Goal: Register for event/course

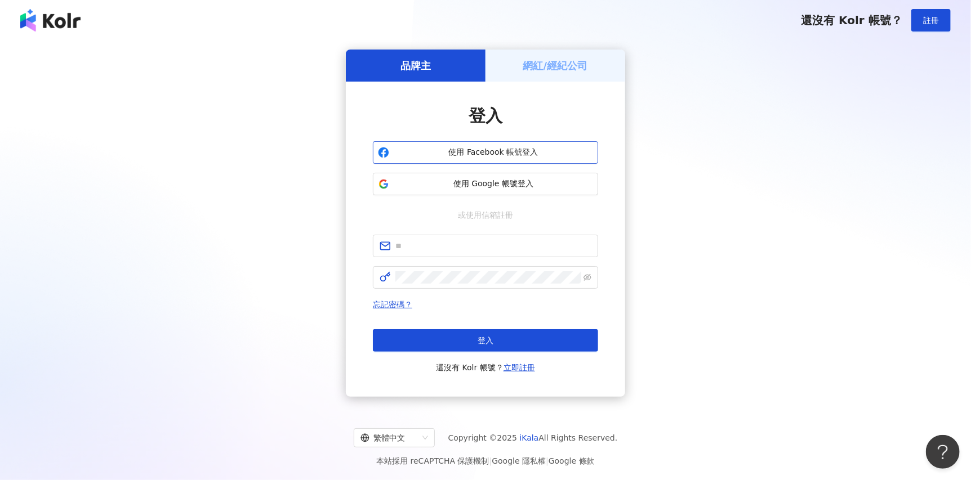
click at [468, 148] on span "使用 Facebook 帳號登入" at bounding box center [493, 152] width 199 height 11
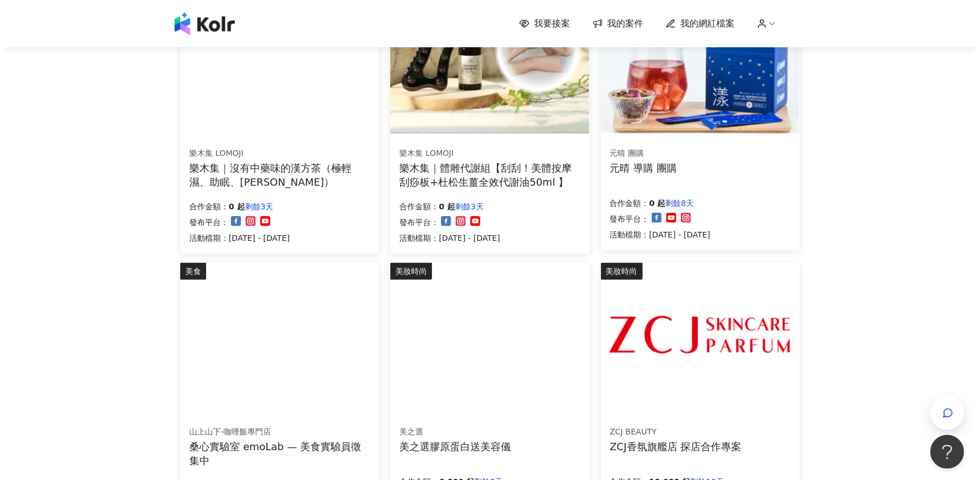
scroll to position [375, 0]
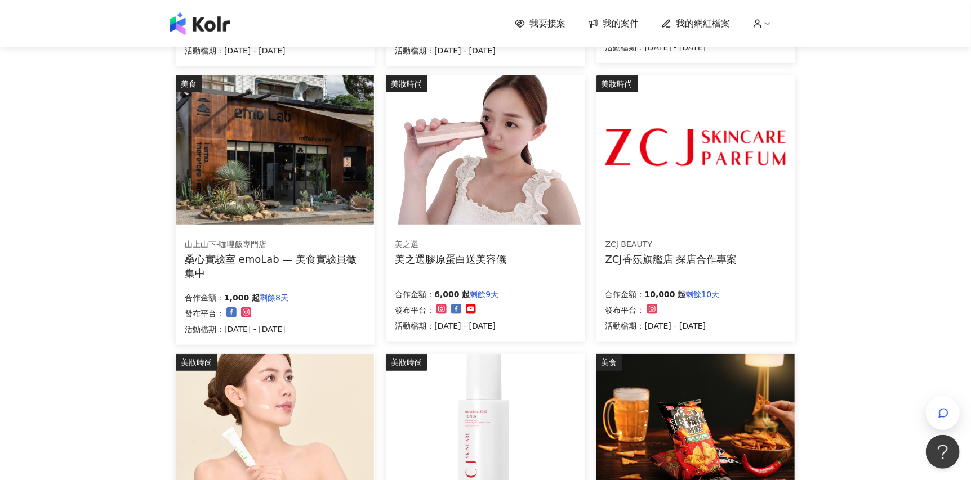
click at [704, 192] on img at bounding box center [695, 149] width 198 height 149
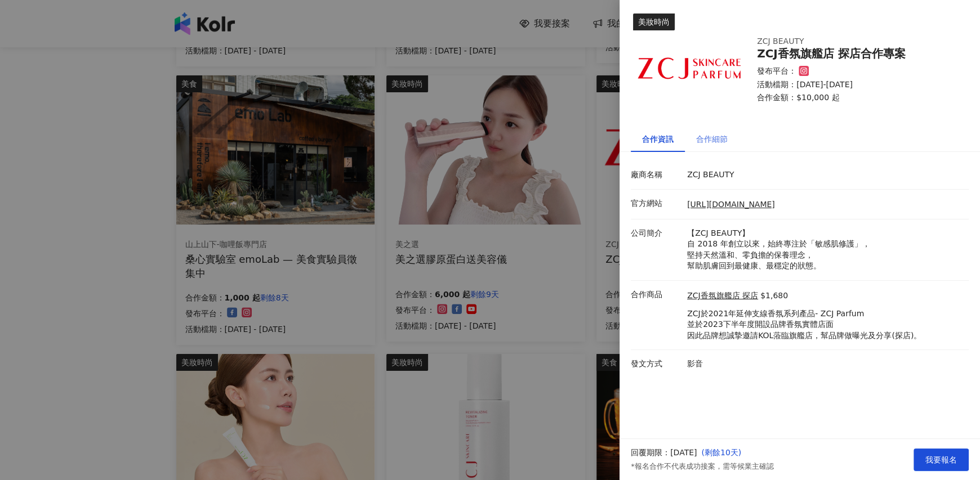
click at [729, 139] on div "合作細節" at bounding box center [712, 139] width 54 height 26
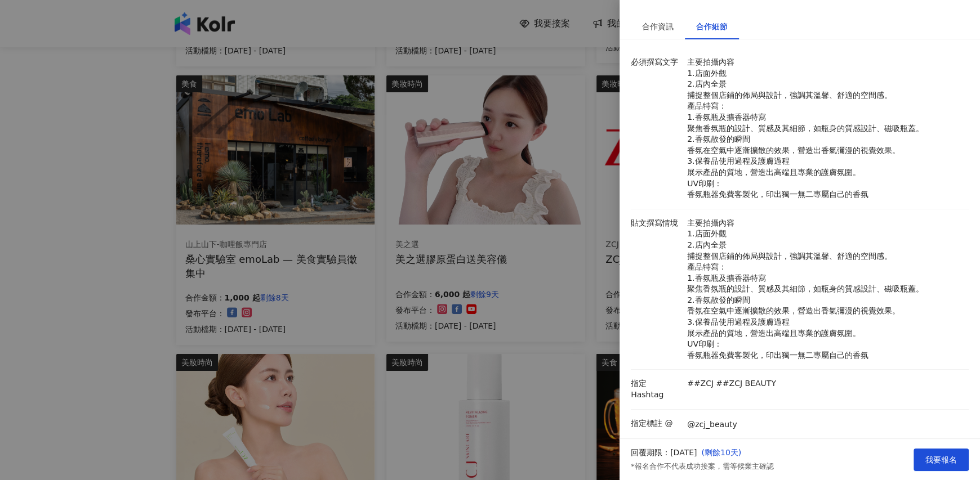
scroll to position [208, 0]
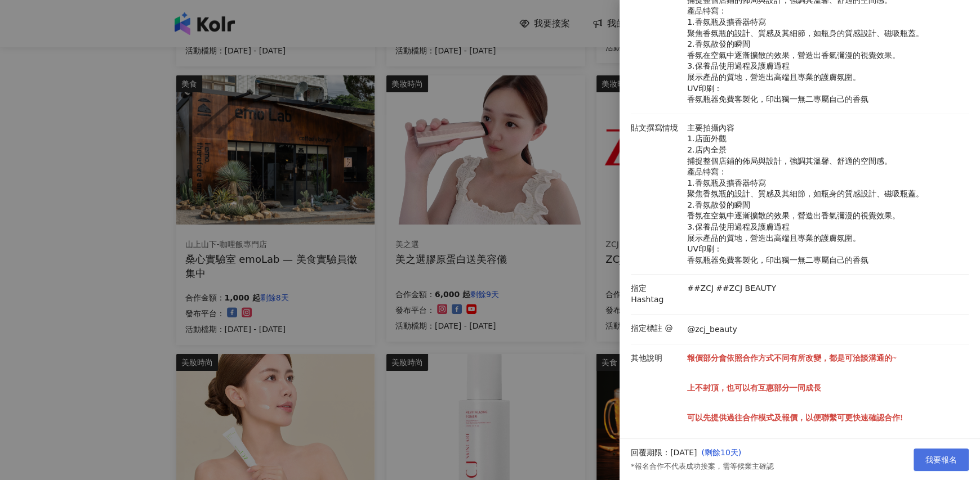
click at [926, 459] on span "我要報名" at bounding box center [941, 460] width 32 height 9
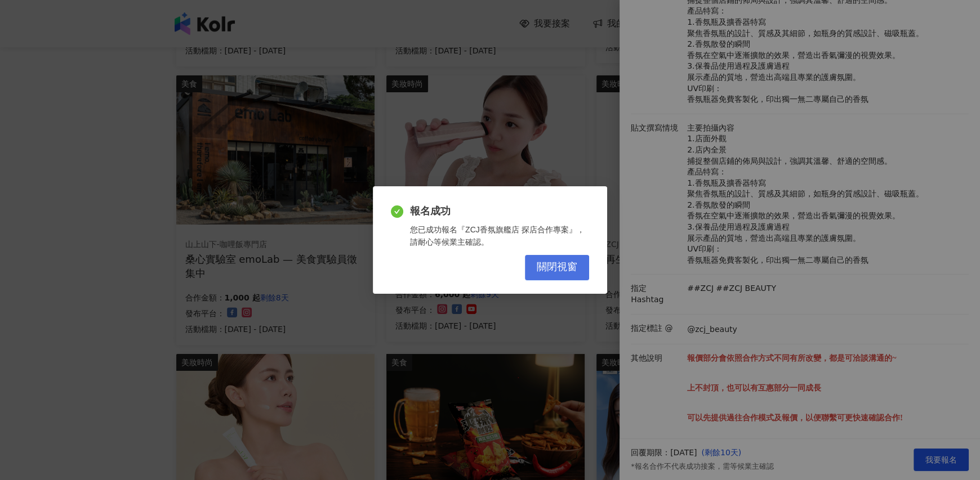
click at [579, 268] on button "關閉視窗" at bounding box center [557, 267] width 64 height 25
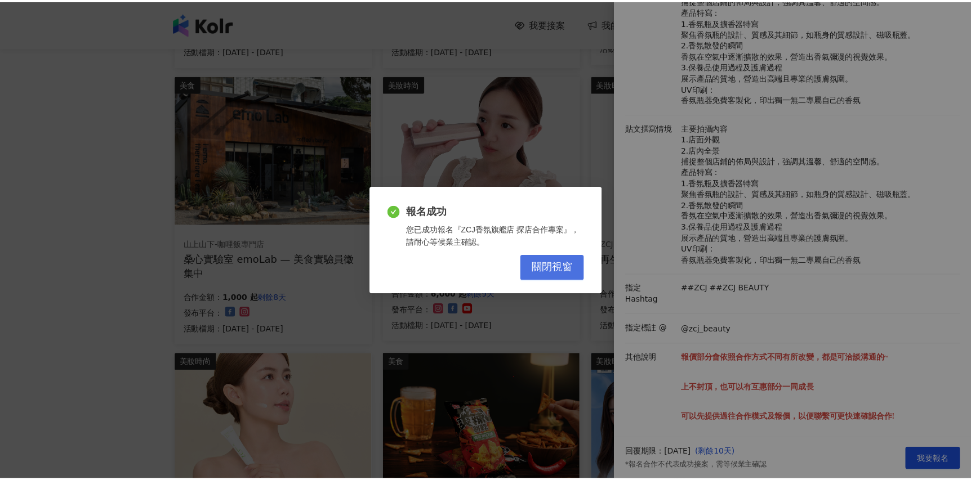
scroll to position [0, 0]
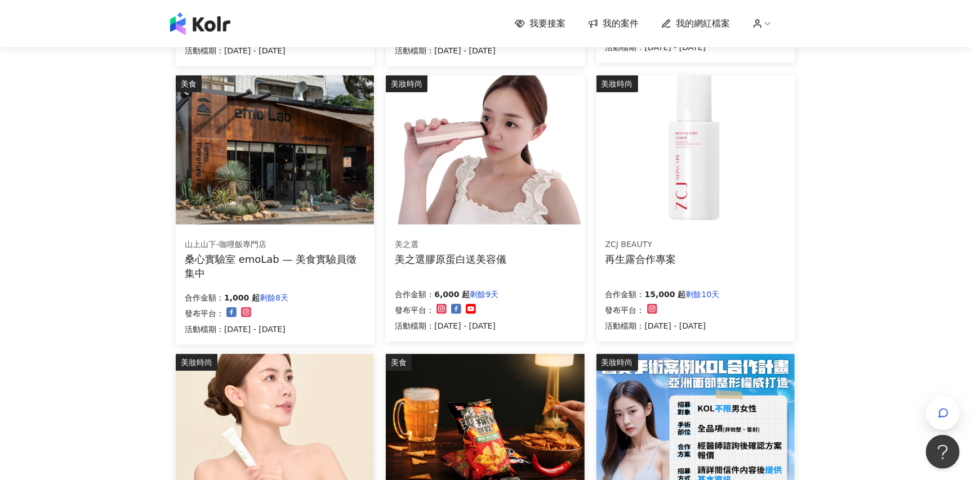
click at [700, 167] on img at bounding box center [695, 149] width 198 height 149
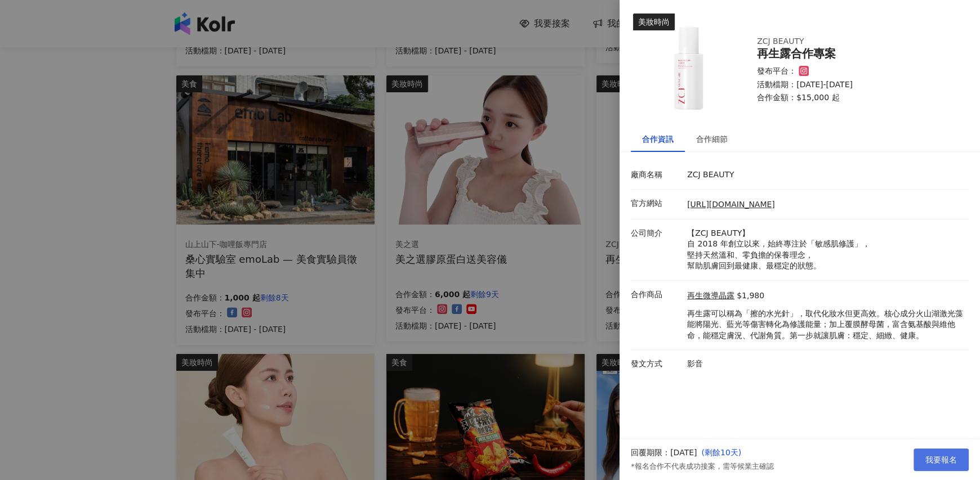
click at [946, 452] on button "我要報名" at bounding box center [941, 460] width 55 height 23
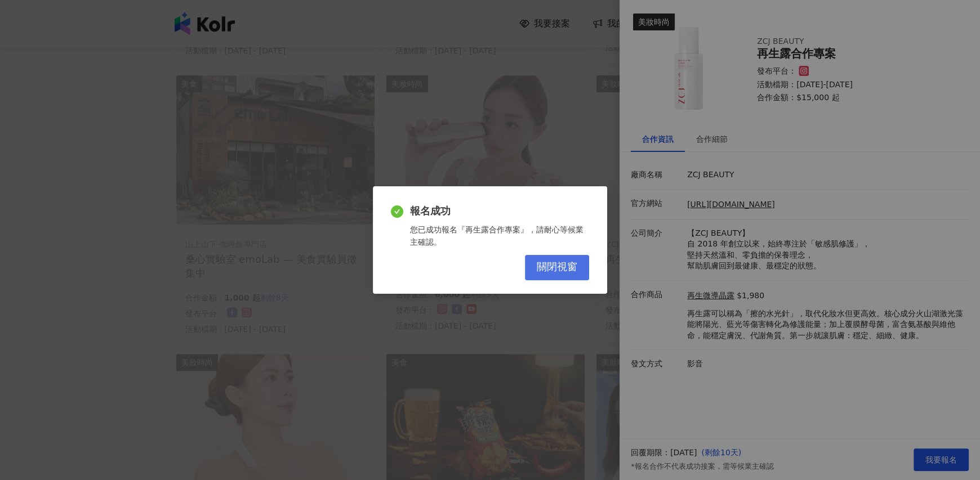
click at [555, 258] on button "關閉視窗" at bounding box center [557, 267] width 64 height 25
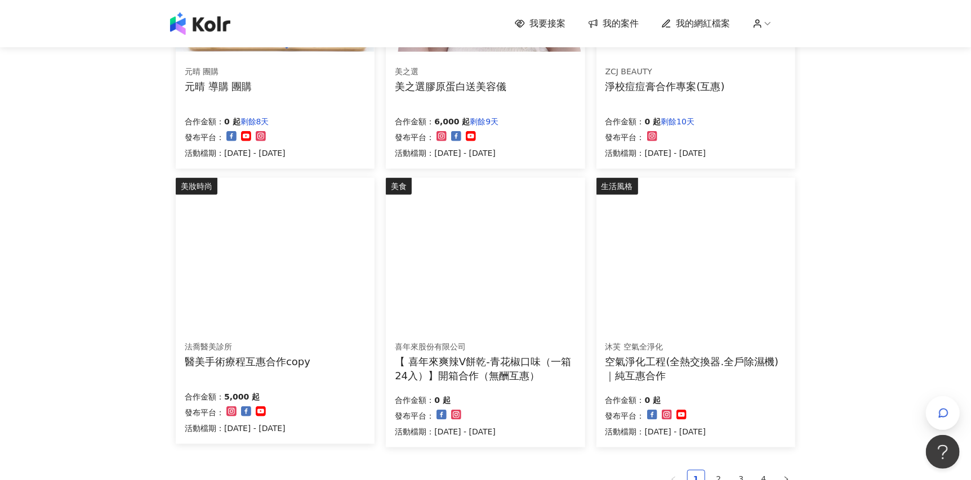
scroll to position [657, 0]
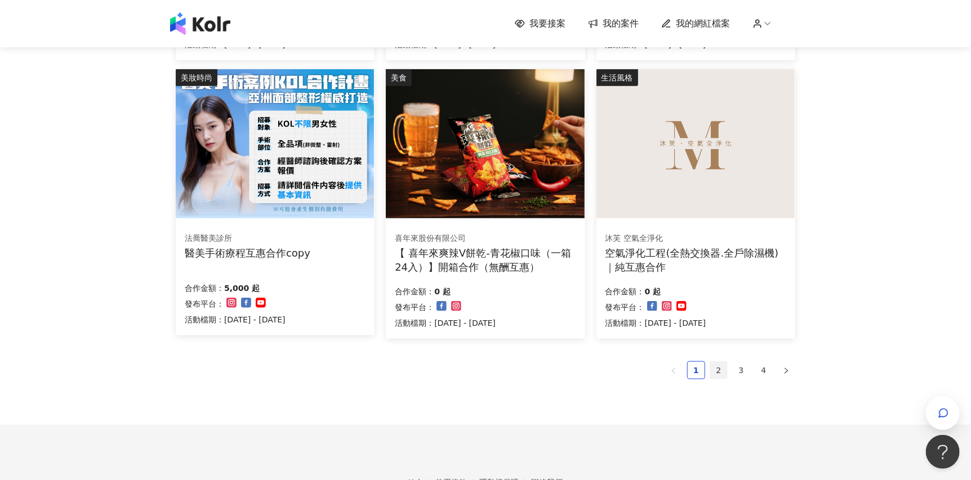
click at [722, 367] on link "2" at bounding box center [718, 370] width 17 height 17
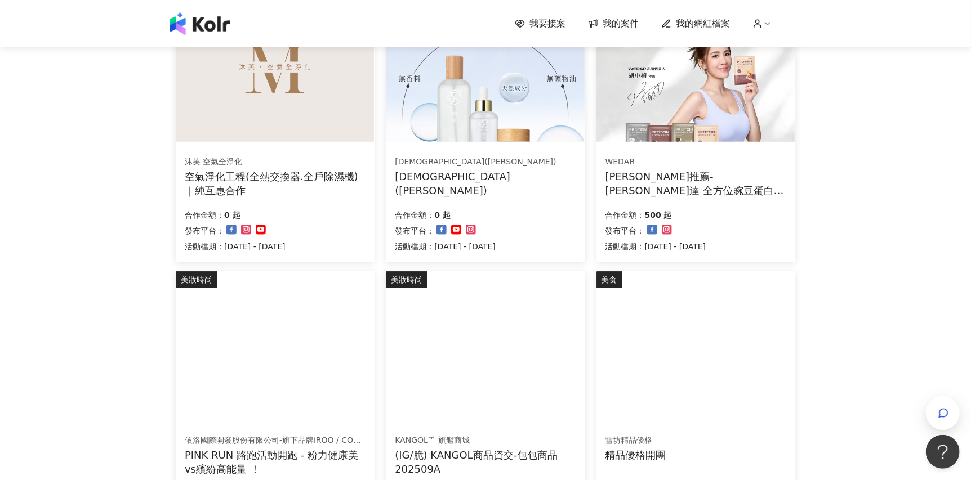
scroll to position [563, 0]
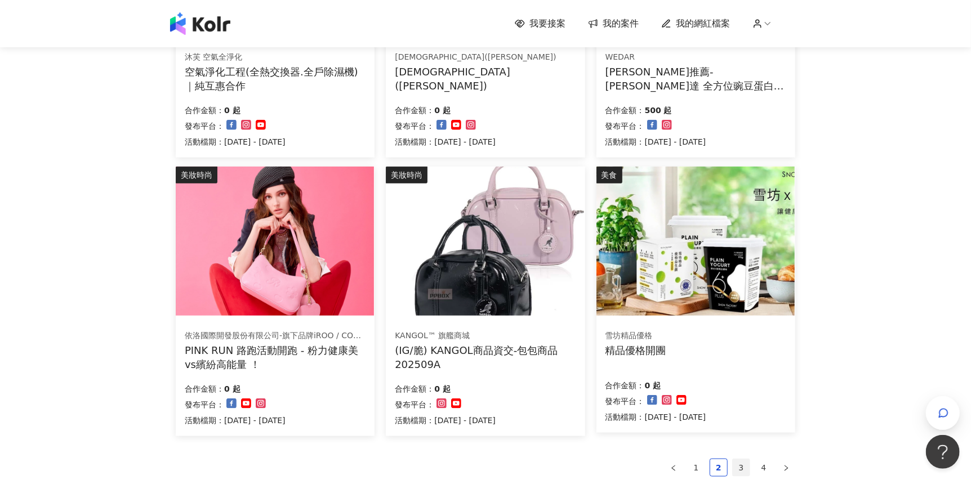
click at [745, 473] on link "3" at bounding box center [741, 468] width 17 height 17
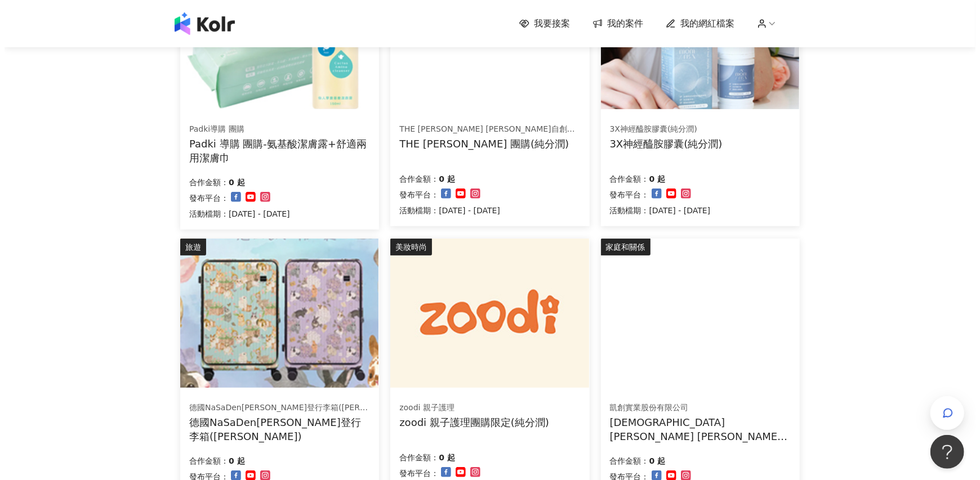
scroll to position [281, 0]
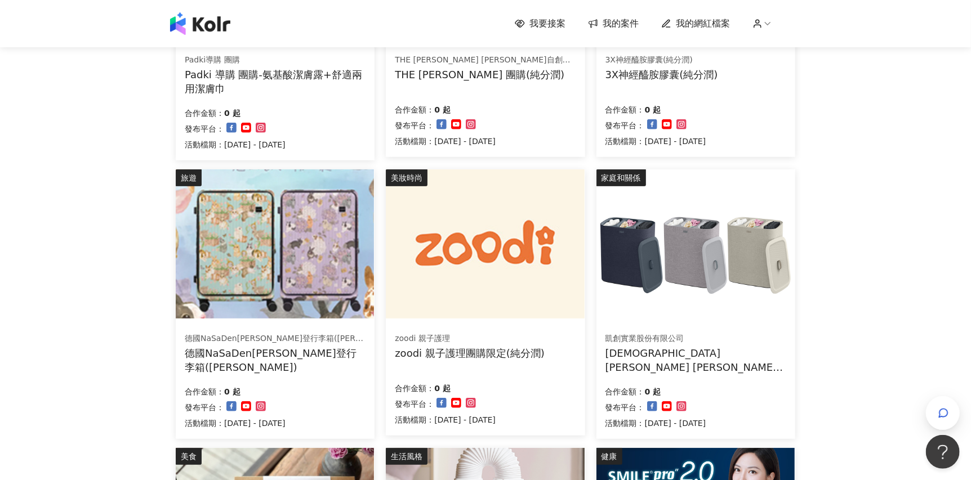
click at [682, 297] on img at bounding box center [695, 244] width 198 height 149
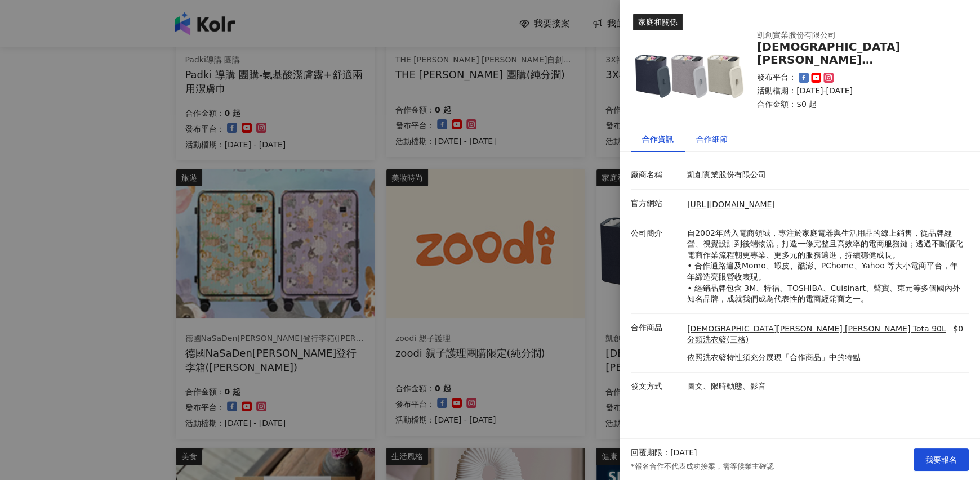
click at [719, 136] on div "合作細節" at bounding box center [712, 139] width 32 height 12
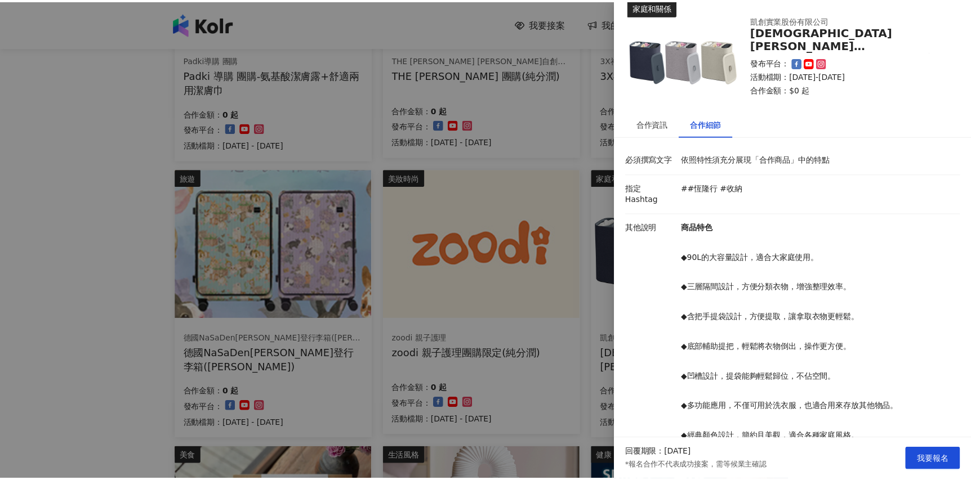
scroll to position [0, 0]
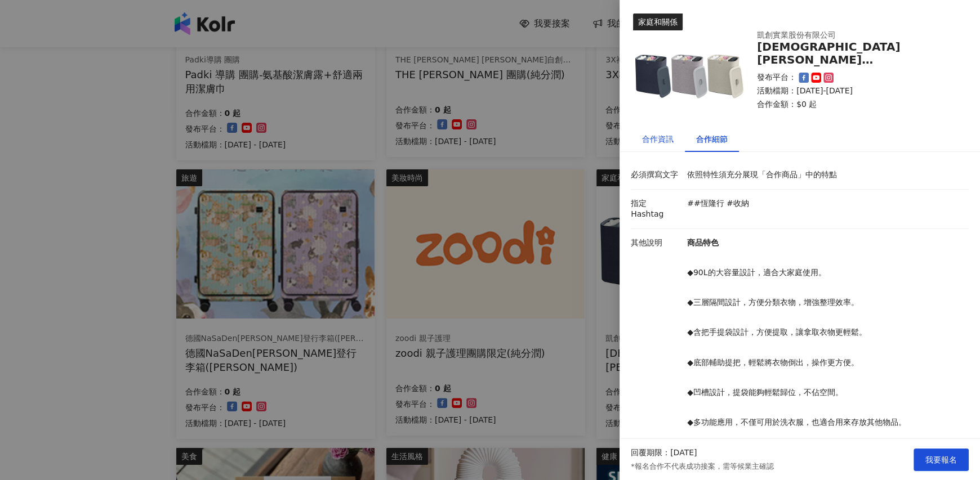
click at [667, 135] on div "合作資訊" at bounding box center [658, 139] width 32 height 12
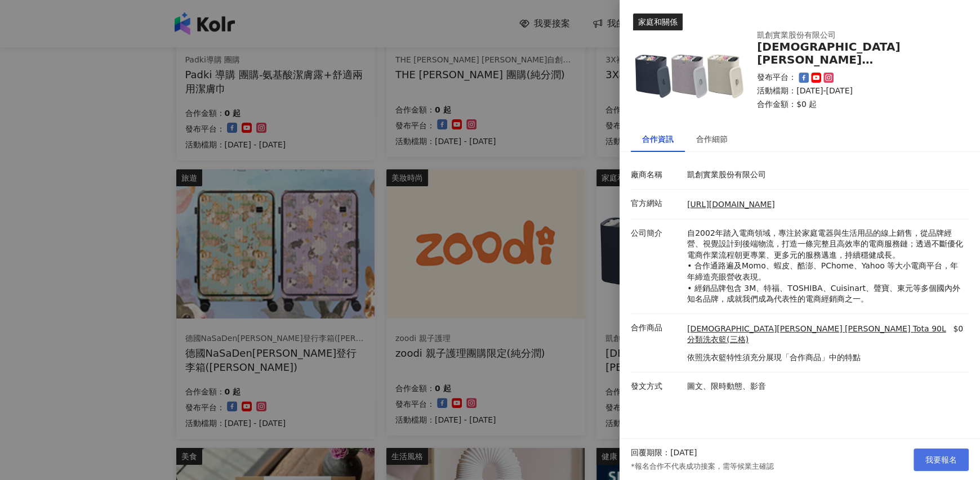
click at [937, 458] on span "我要報名" at bounding box center [941, 460] width 32 height 9
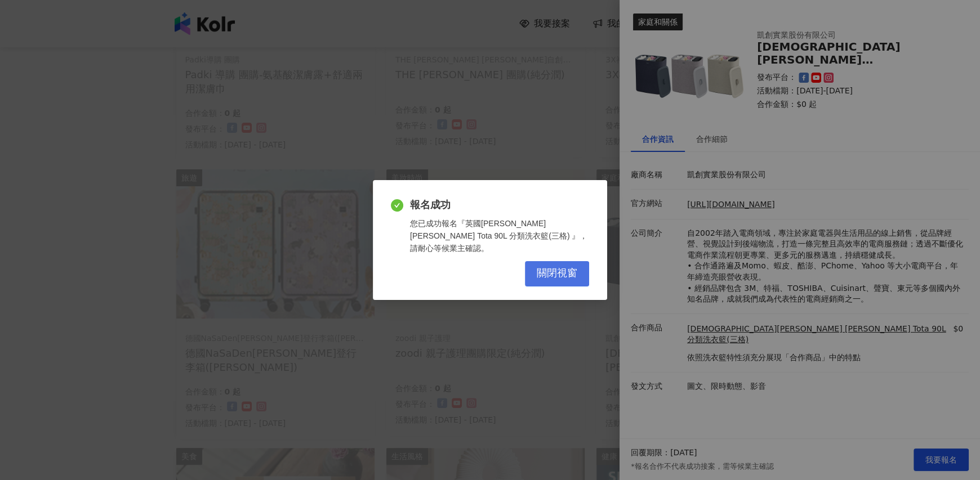
click at [569, 273] on span "關閉視窗" at bounding box center [557, 274] width 41 height 12
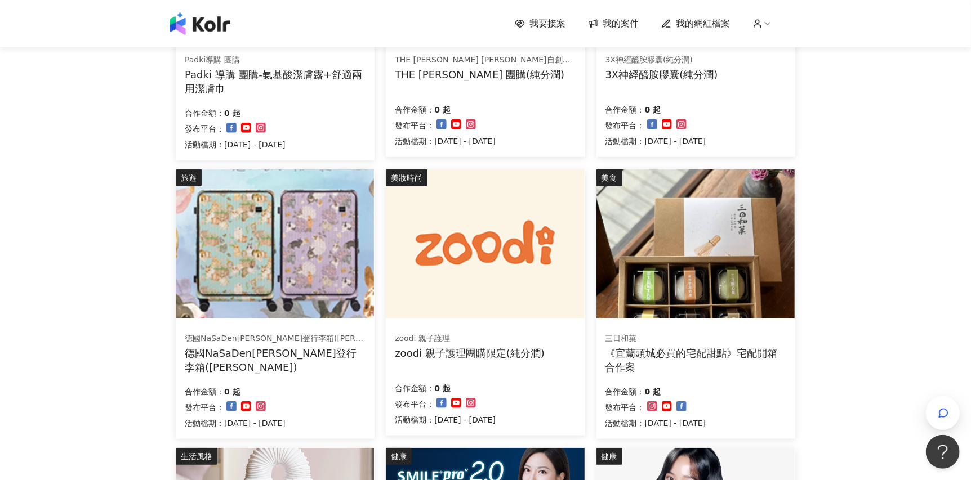
click at [250, 251] on img at bounding box center [275, 244] width 198 height 149
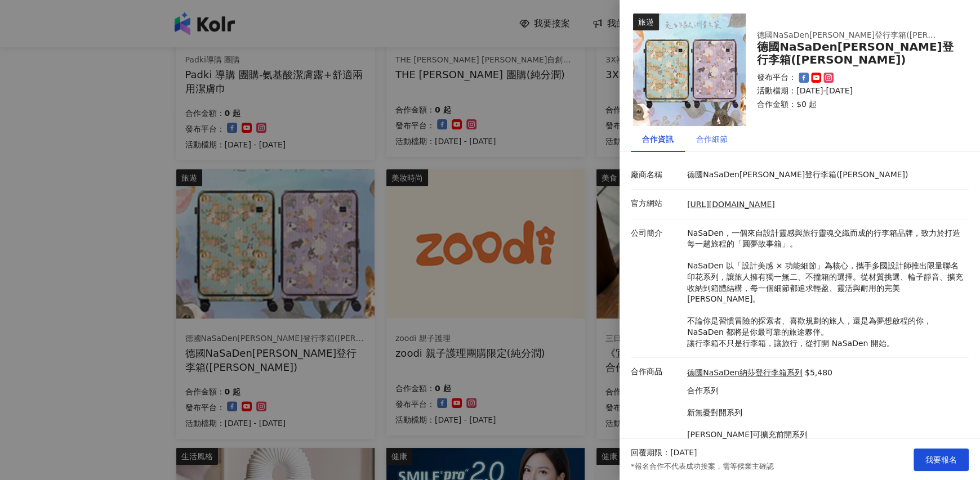
click at [700, 151] on div "合作細節" at bounding box center [712, 139] width 54 height 26
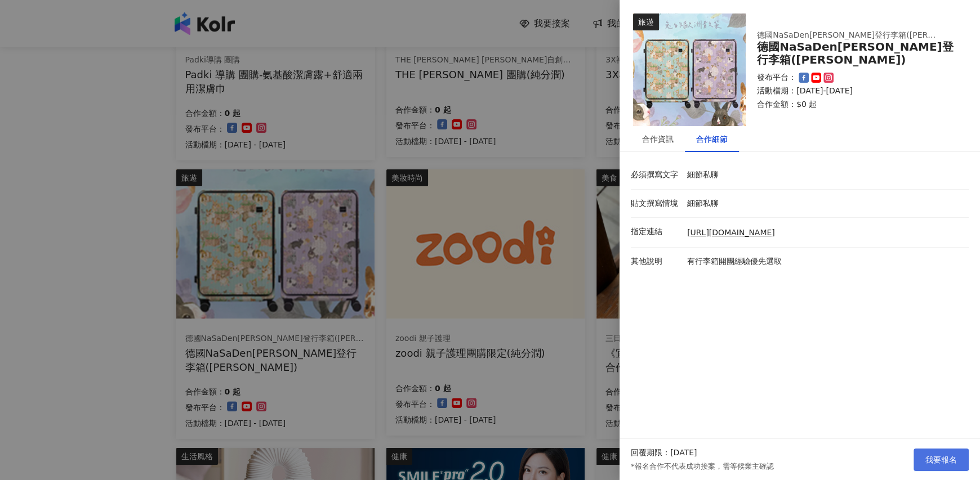
click at [933, 456] on span "我要報名" at bounding box center [941, 460] width 32 height 9
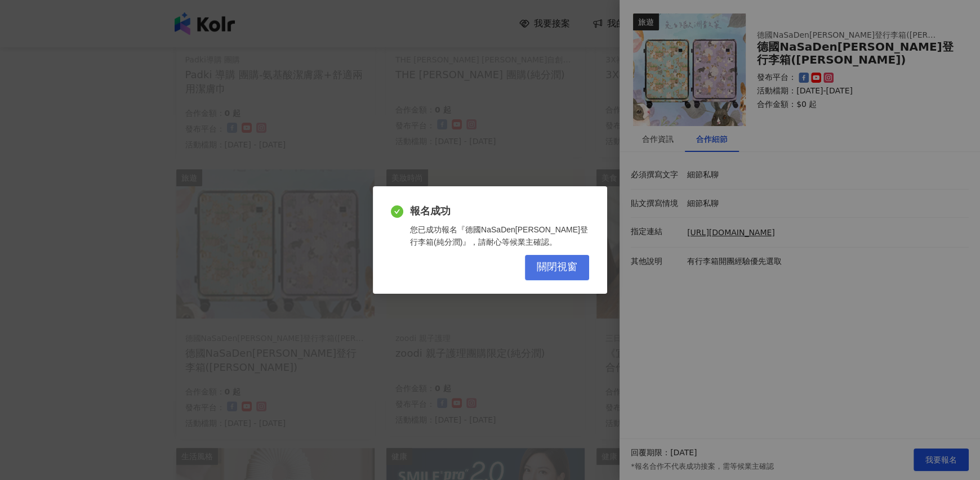
click at [560, 271] on span "關閉視窗" at bounding box center [557, 267] width 41 height 12
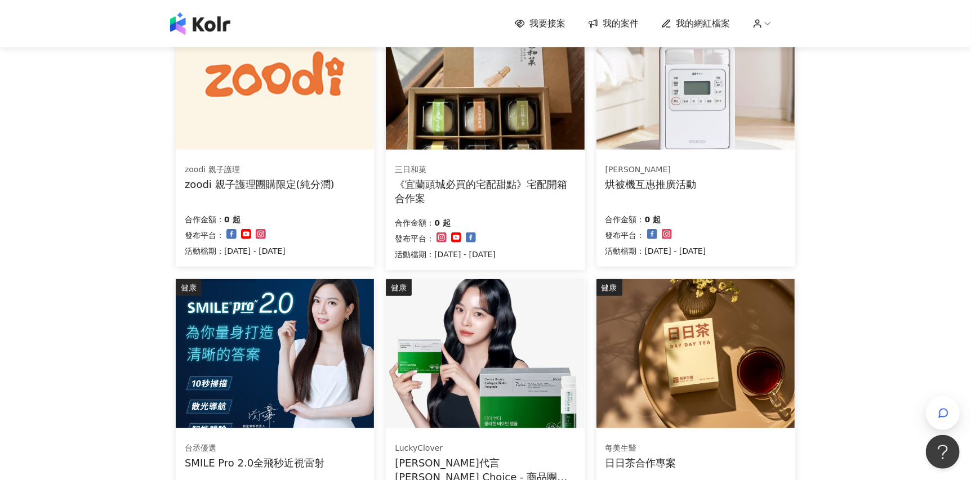
scroll to position [563, 0]
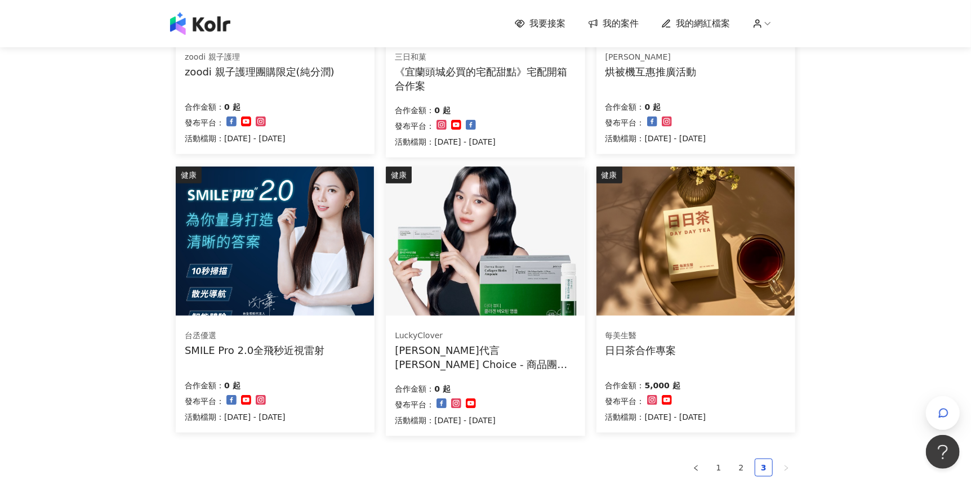
click at [755, 282] on img at bounding box center [695, 241] width 198 height 149
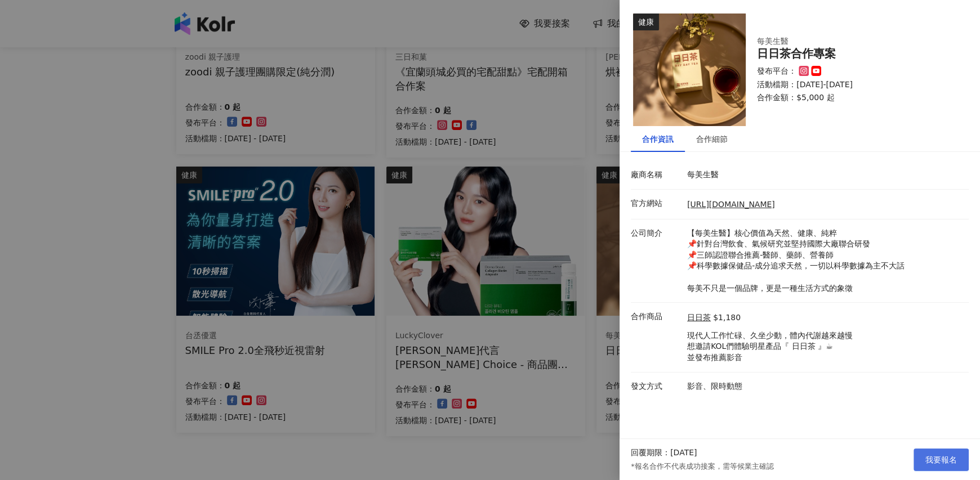
click at [940, 464] on span "我要報名" at bounding box center [941, 460] width 32 height 9
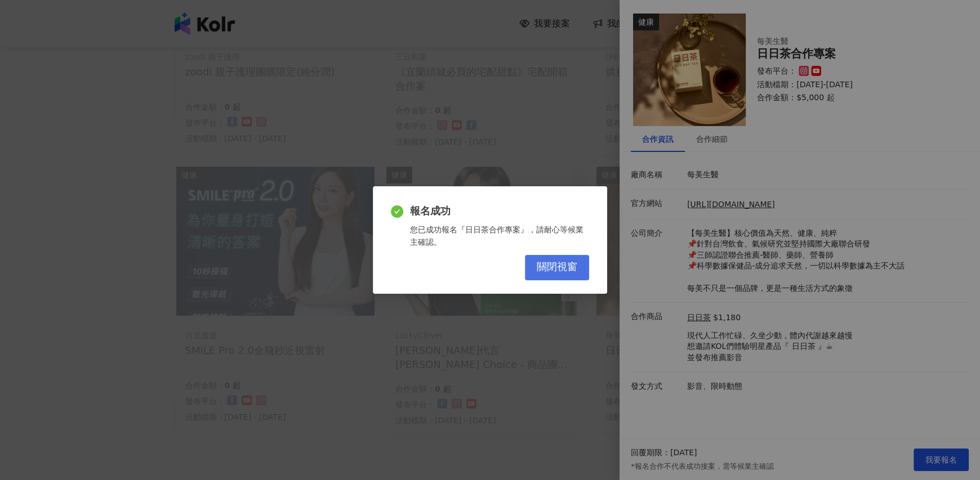
click at [567, 265] on span "關閉視窗" at bounding box center [557, 267] width 41 height 12
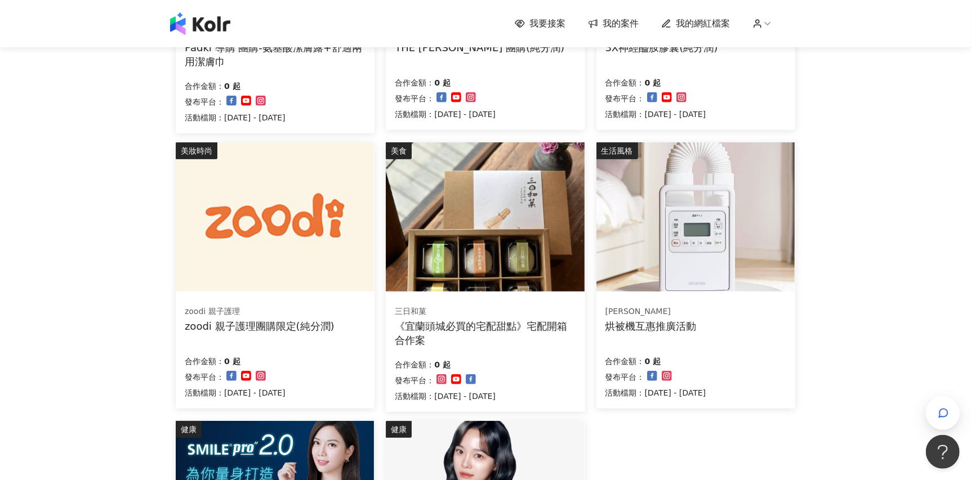
scroll to position [0, 0]
